Goal: Transaction & Acquisition: Obtain resource

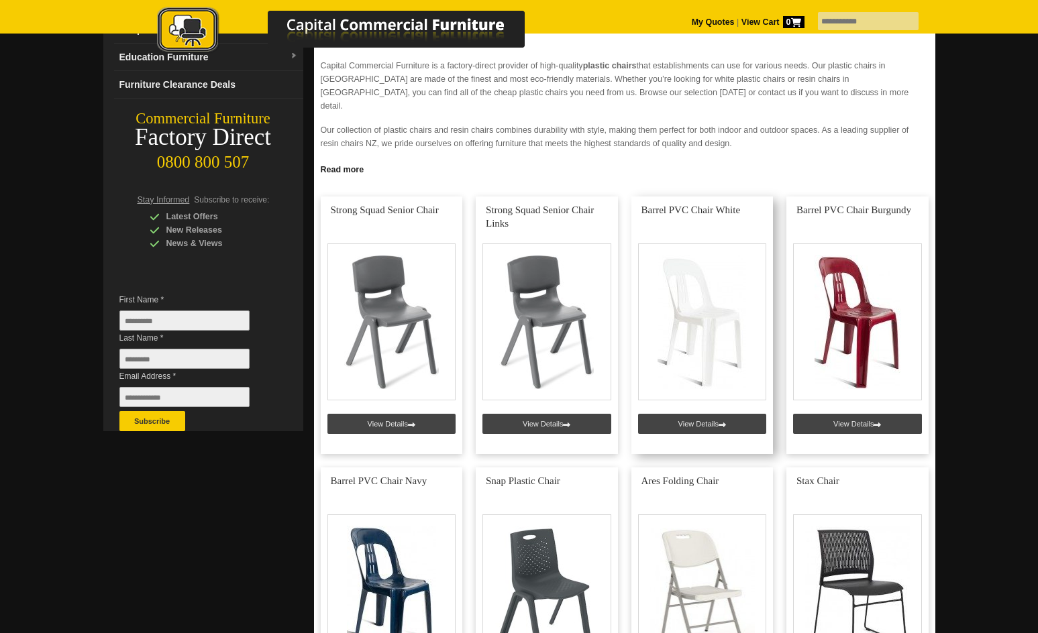
scroll to position [201, 0]
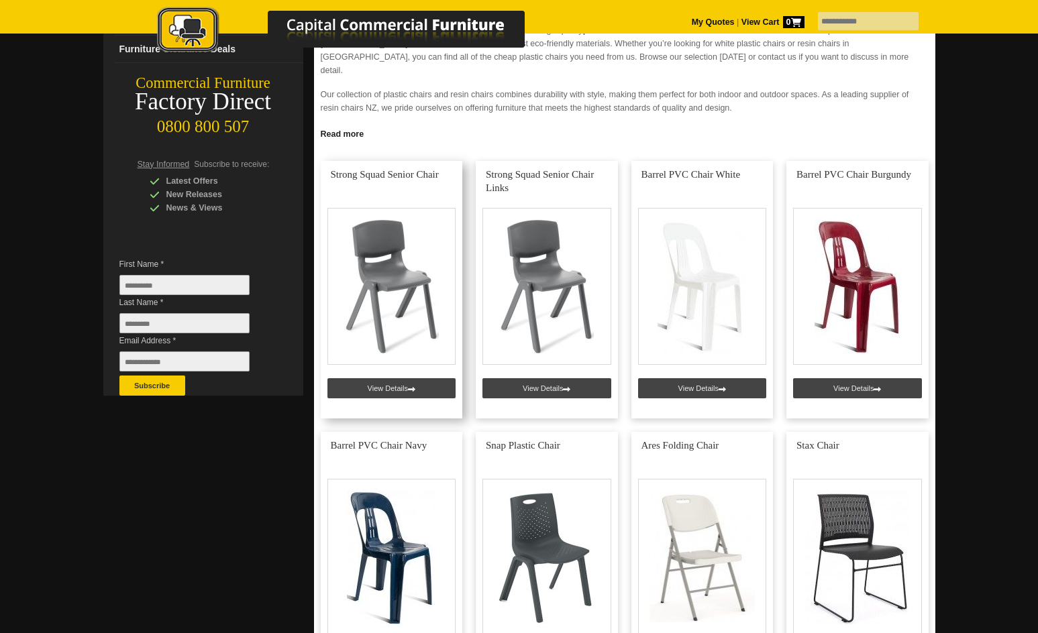
click at [376, 285] on link at bounding box center [392, 290] width 142 height 258
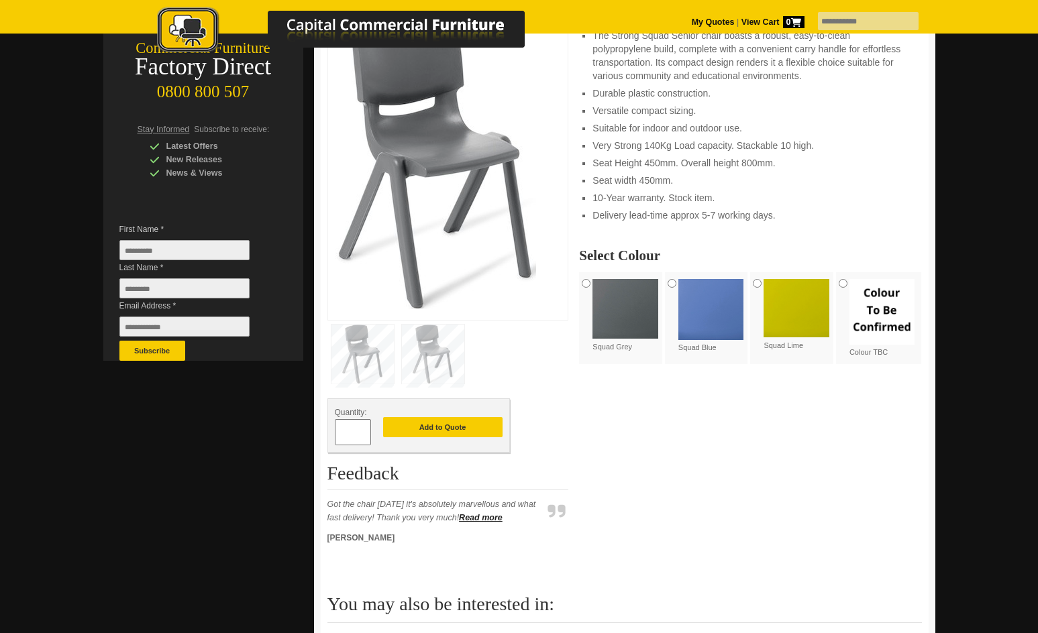
scroll to position [268, 0]
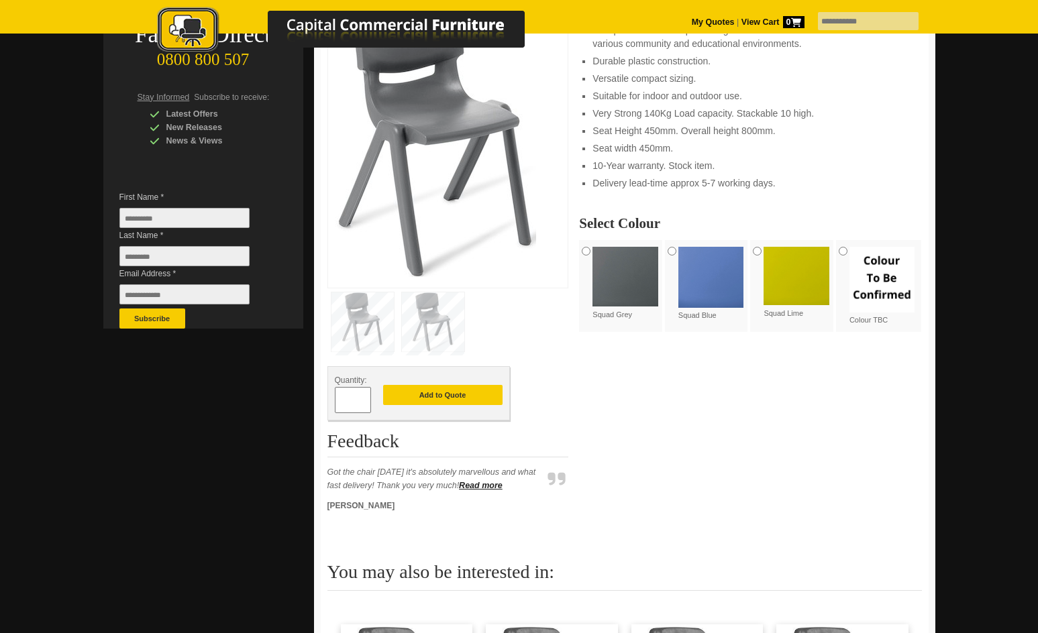
drag, startPoint x: 357, startPoint y: 402, endPoint x: 305, endPoint y: 411, distance: 53.0
click at [305, 411] on div "[DOMAIN_NAME] View Summary 0 item(s), Total: Office Furniture Boardroom Tables …" at bounding box center [519, 415] width 832 height 1212
type input "***"
click at [414, 394] on button "Add to Quote" at bounding box center [442, 395] width 119 height 20
click at [623, 284] on img at bounding box center [625, 277] width 66 height 60
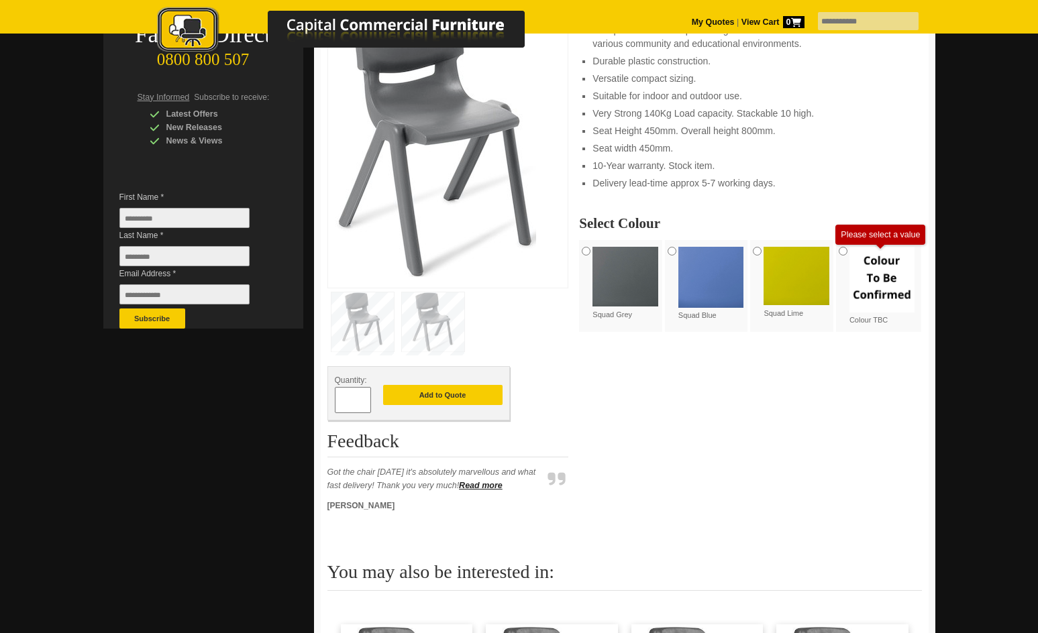
click at [882, 276] on img at bounding box center [882, 280] width 66 height 66
click at [630, 278] on img at bounding box center [625, 277] width 66 height 60
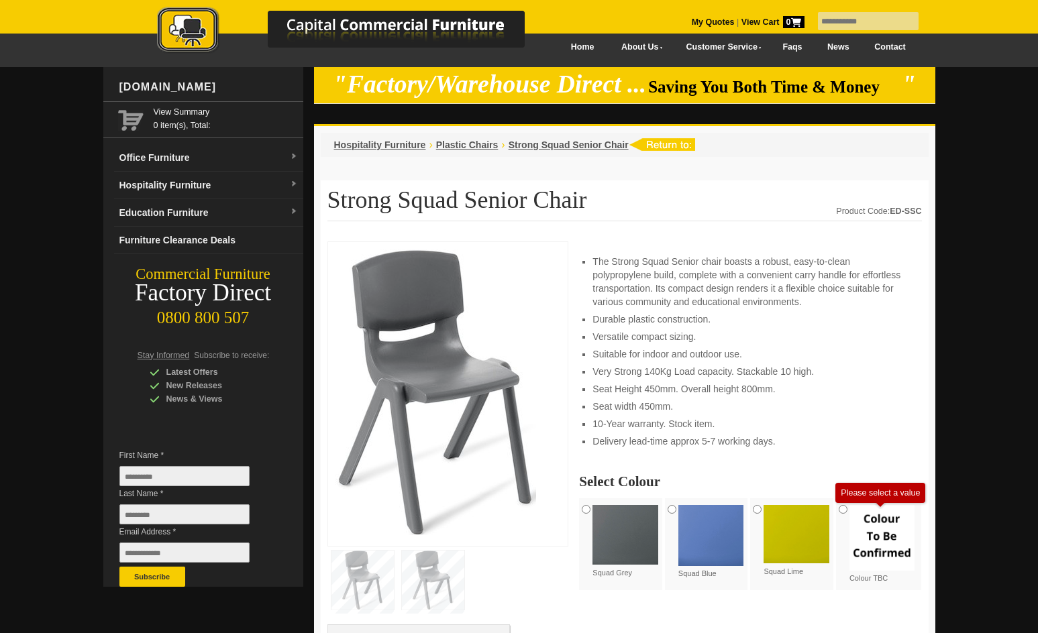
scroll to position [0, 0]
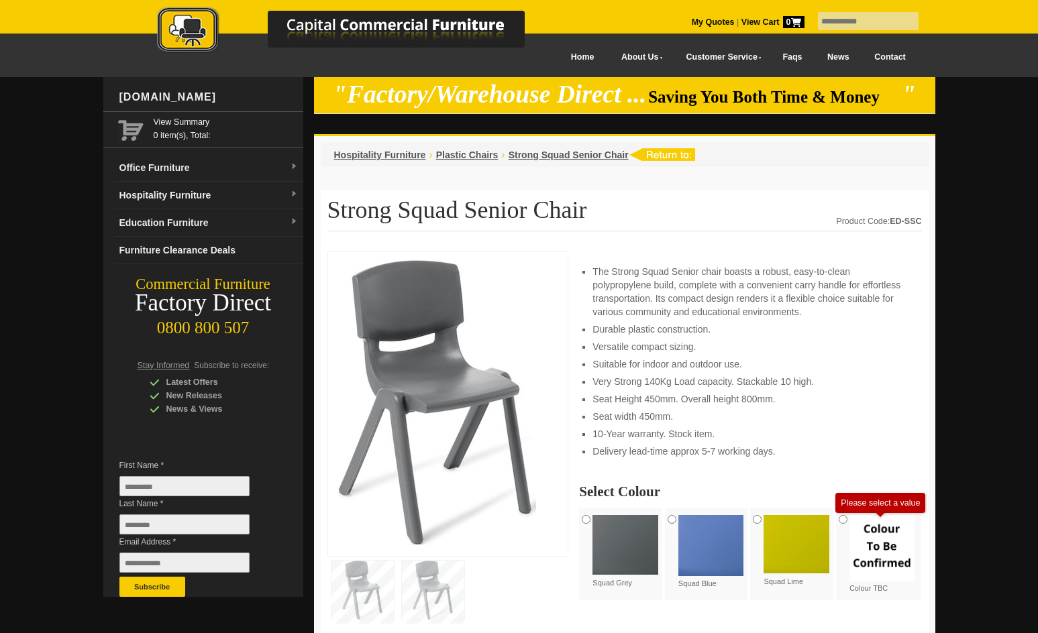
click at [433, 384] on img at bounding box center [435, 402] width 201 height 286
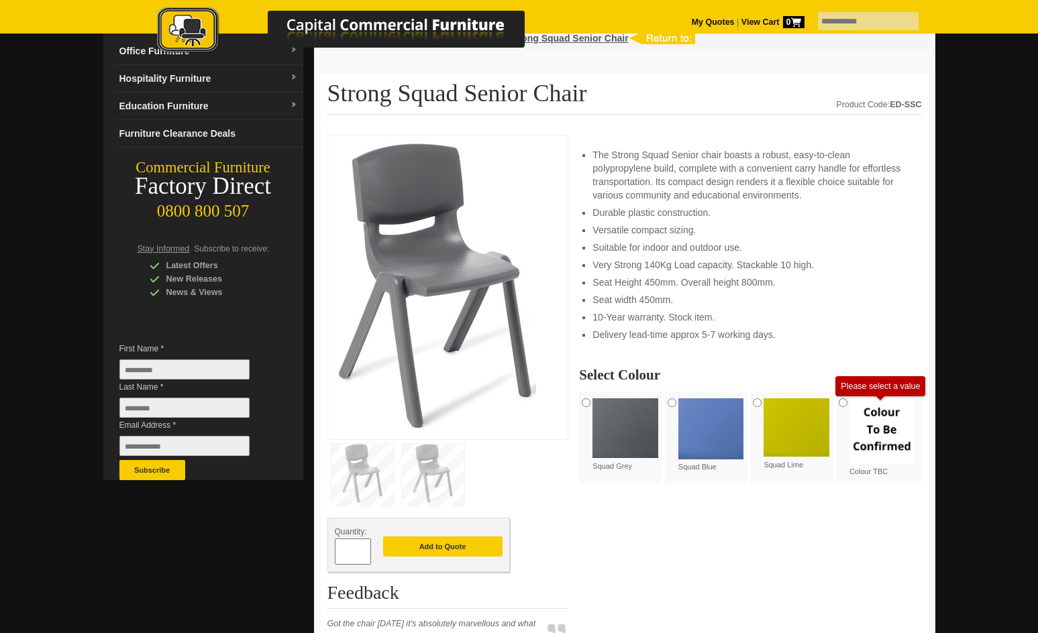
scroll to position [134, 0]
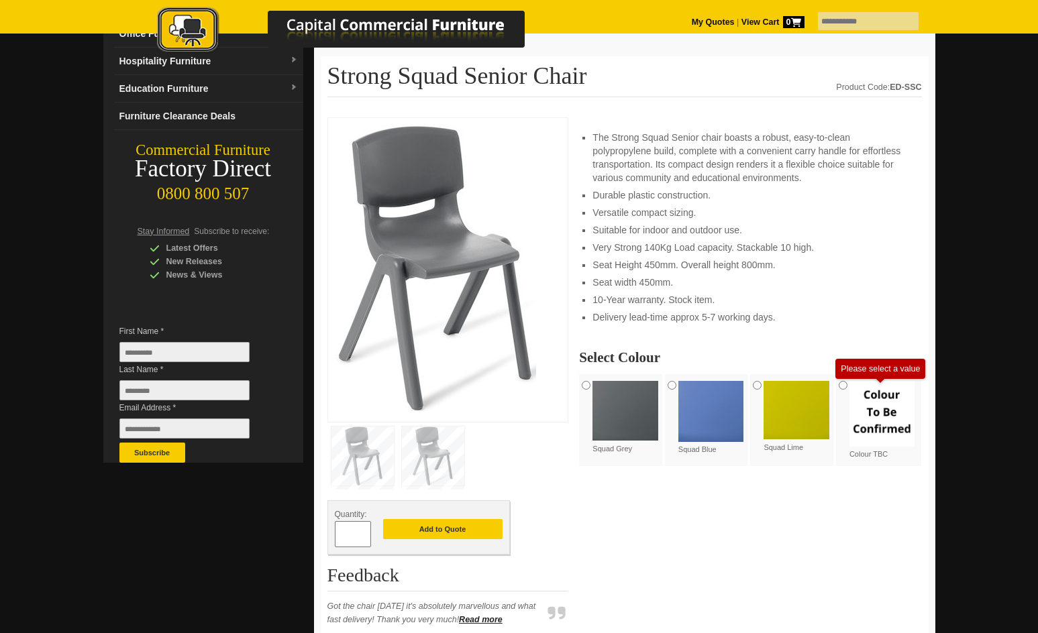
click at [433, 469] on img at bounding box center [433, 456] width 62 height 59
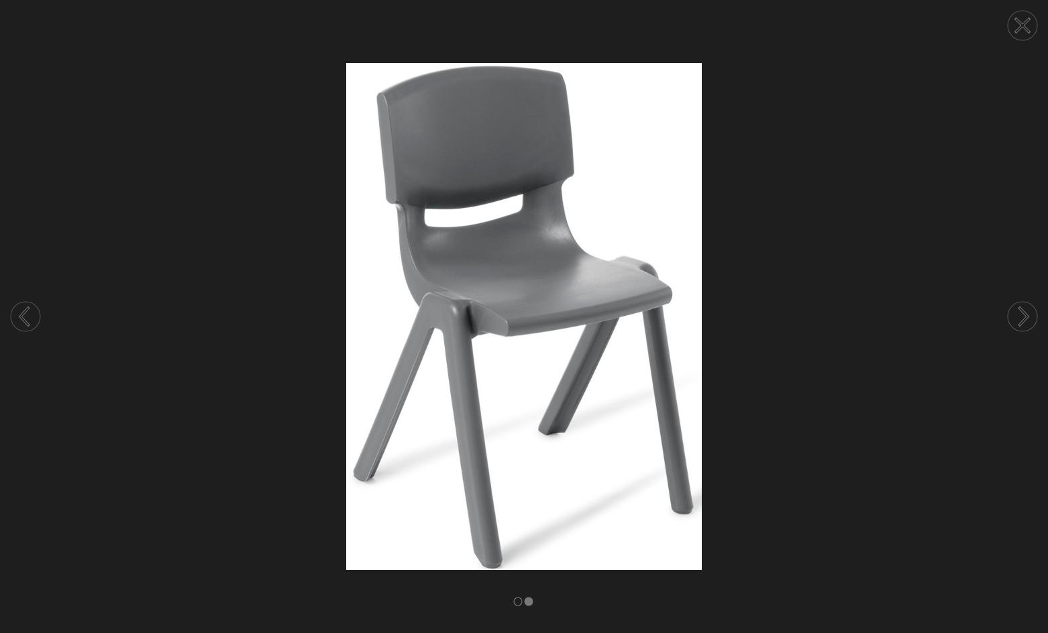
click at [1022, 317] on circle at bounding box center [1023, 317] width 30 height 30
click at [1018, 22] on icon at bounding box center [1022, 25] width 13 height 13
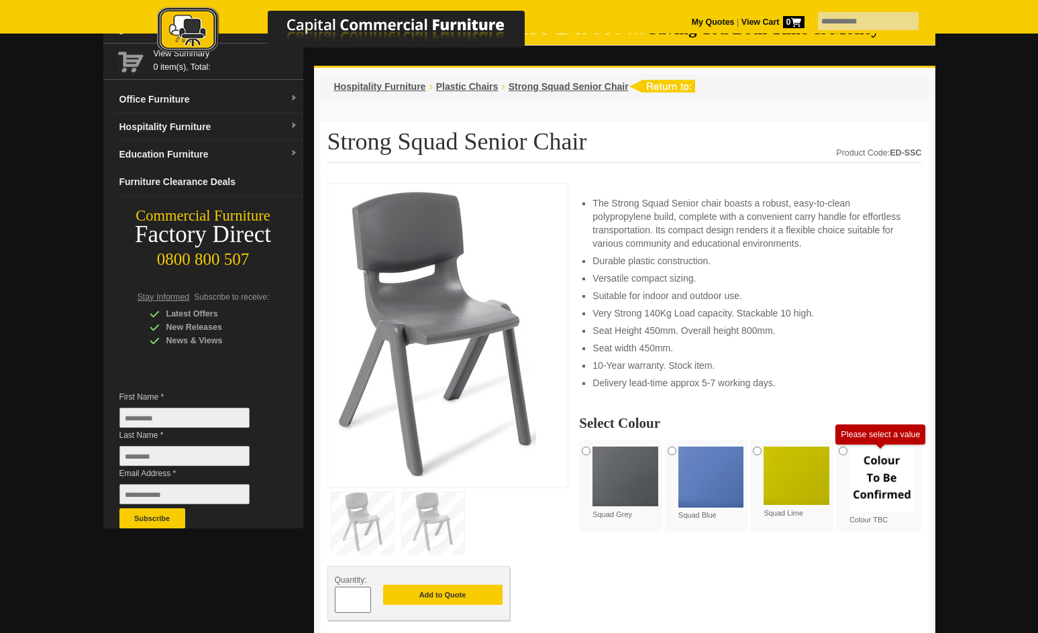
scroll to position [67, 0]
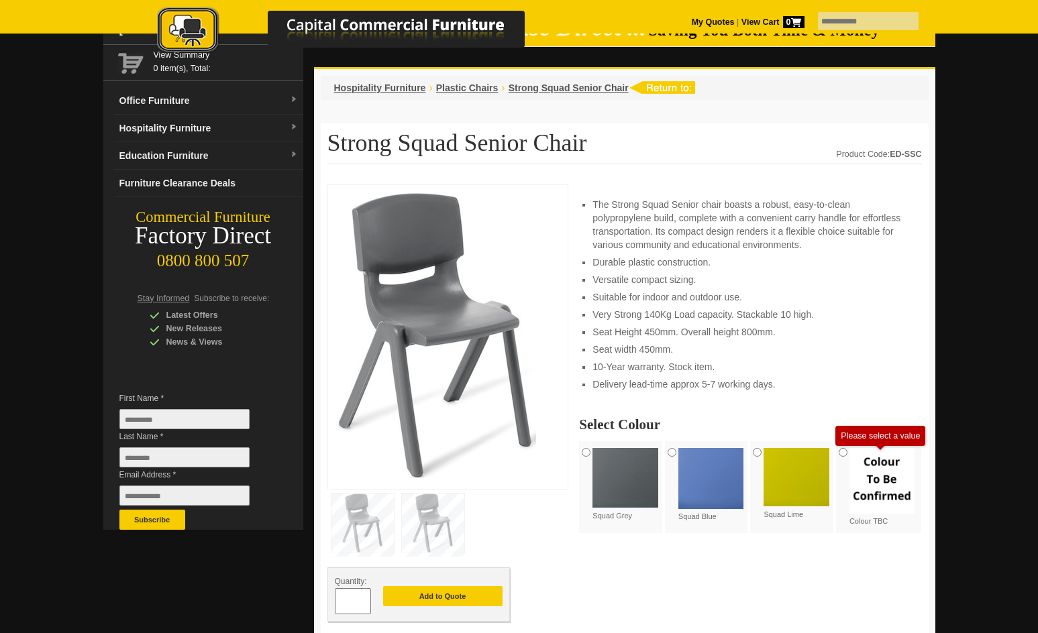
click at [447, 349] on img at bounding box center [435, 335] width 201 height 286
click at [447, 343] on img at bounding box center [435, 335] width 201 height 286
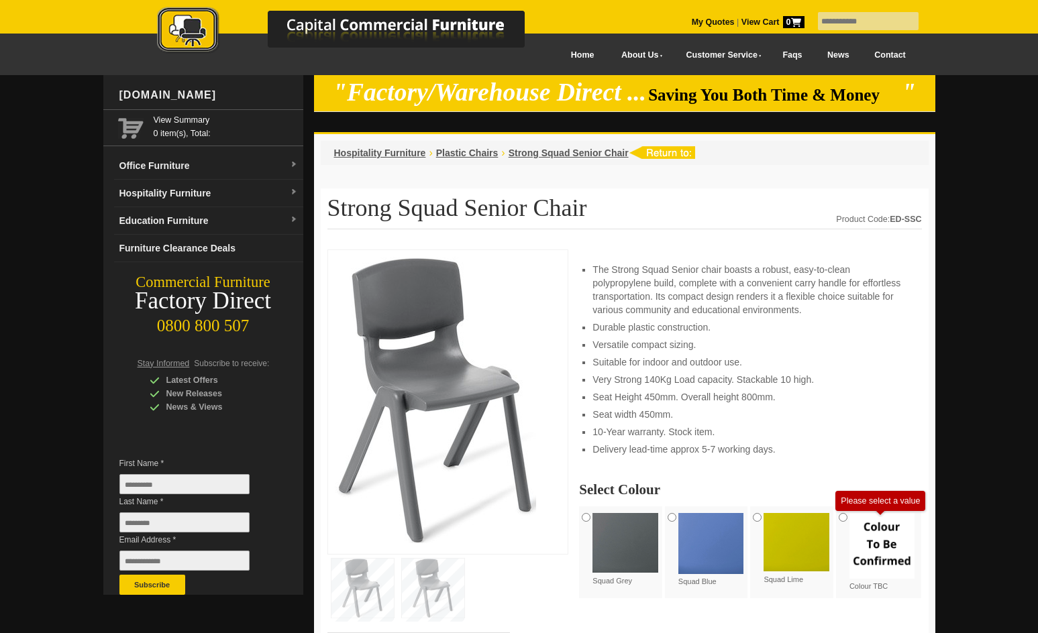
scroll to position [0, 0]
